Goal: Navigation & Orientation: Go to known website

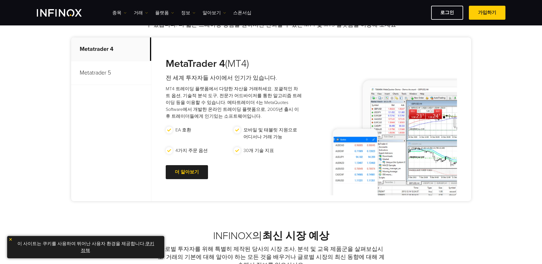
scroll to position [200, 0]
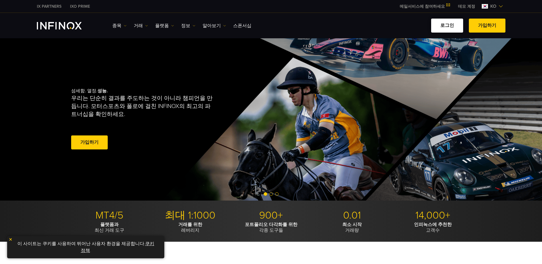
click at [449, 24] on link "로그인" at bounding box center [447, 26] width 32 height 14
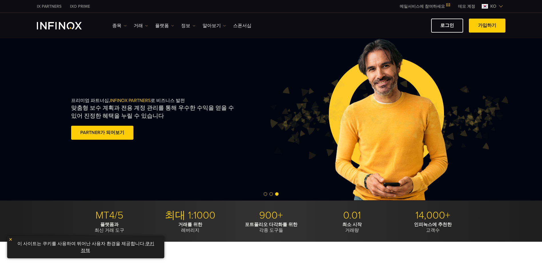
click at [394, 154] on img at bounding box center [388, 119] width 241 height 80
